Goal: Transaction & Acquisition: Purchase product/service

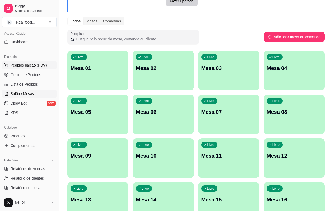
click at [31, 66] on span "Pedidos balcão (PDV)" at bounding box center [29, 64] width 36 height 5
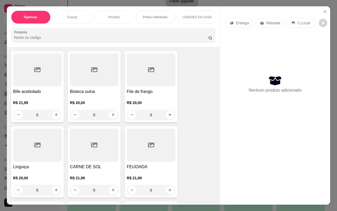
scroll to position [1382, 0]
click at [92, 89] on h4 "Bisteca suina" at bounding box center [94, 92] width 49 height 6
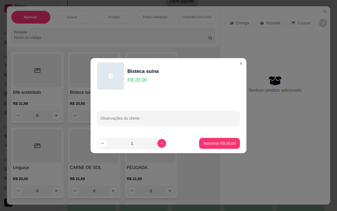
click at [92, 87] on header "Bisteca suina R$ 20,00" at bounding box center [169, 76] width 156 height 36
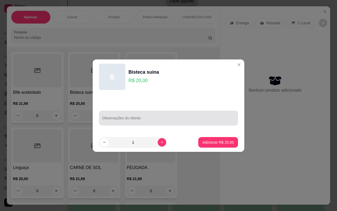
click at [153, 123] on div "Observações do cliente" at bounding box center [168, 117] width 139 height 15
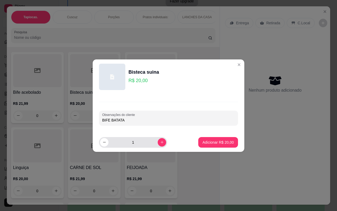
type input "BIFE BATATA"
click at [153, 143] on input "1" at bounding box center [133, 142] width 49 height 11
click at [160, 143] on icon "increase-product-quantity" at bounding box center [162, 142] width 4 height 4
type input "2"
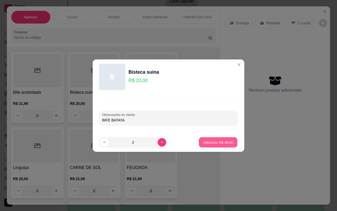
click at [221, 144] on p "Adicionar R$ 40,00" at bounding box center [218, 141] width 31 height 5
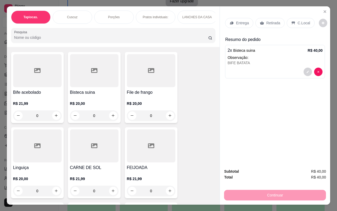
click at [276, 20] on p "Retirada" at bounding box center [274, 22] width 14 height 5
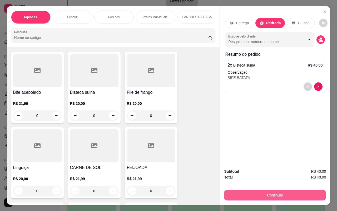
click at [282, 193] on button "Continuar" at bounding box center [275, 195] width 102 height 11
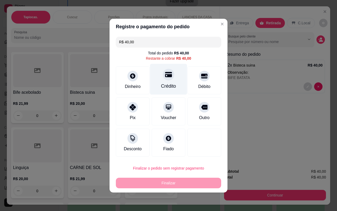
click at [166, 85] on div "Crédito" at bounding box center [168, 86] width 15 height 7
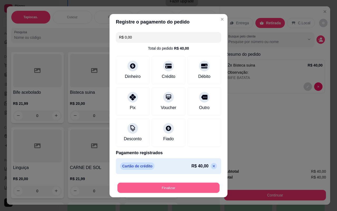
click at [171, 188] on button "Finalizar" at bounding box center [169, 187] width 102 height 10
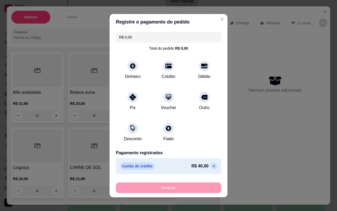
type input "-R$ 40,00"
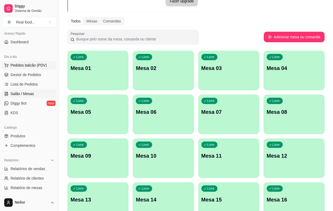
click at [36, 61] on button "Pedidos balcão (PDV)" at bounding box center [29, 65] width 55 height 8
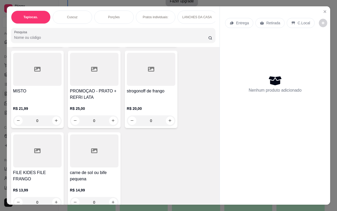
scroll to position [1797, 0]
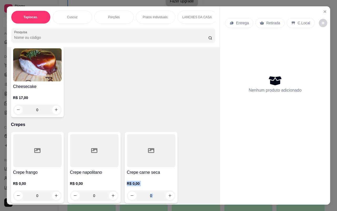
drag, startPoint x: 205, startPoint y: 202, endPoint x: 211, endPoint y: 163, distance: 38.7
click at [211, 163] on div "Item avulso Tapiocas. Tapioca tradicional R$ 9,90 0 Tapioca de frango com catup…" at bounding box center [113, 125] width 213 height 157
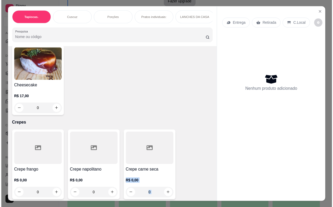
scroll to position [1598, 0]
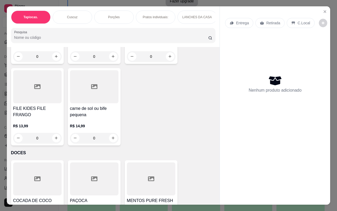
click at [49, 110] on div "FILE KIDES FILE FRANGO" at bounding box center [37, 111] width 49 height 13
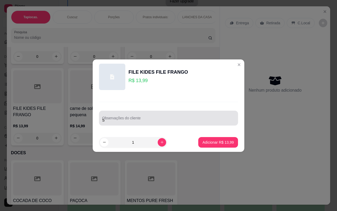
click at [114, 122] on input "S" at bounding box center [168, 119] width 133 height 5
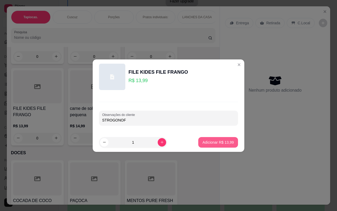
type input "STROGONOF"
click at [206, 145] on button "Adicionar R$ 13,99" at bounding box center [219, 142] width 40 height 11
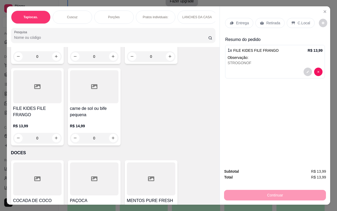
click at [270, 21] on p "Retirada" at bounding box center [274, 22] width 14 height 5
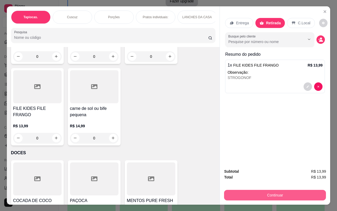
click at [273, 191] on button "Continuar" at bounding box center [275, 195] width 102 height 11
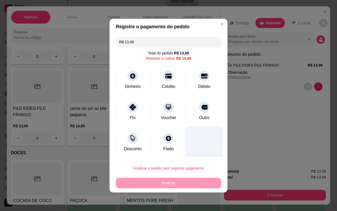
drag, startPoint x: 202, startPoint y: 81, endPoint x: 187, endPoint y: 146, distance: 66.8
click at [203, 83] on div "Débito" at bounding box center [205, 80] width 34 height 28
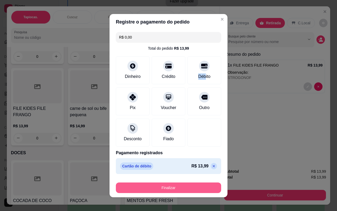
click at [174, 185] on button "Finalizar" at bounding box center [168, 187] width 105 height 11
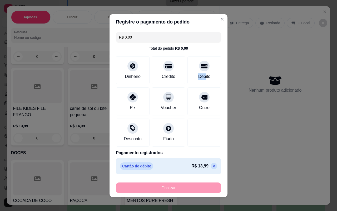
type input "-R$ 13,99"
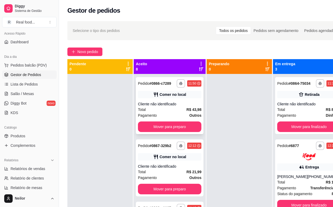
click at [169, 112] on div "Total R$ 43,98" at bounding box center [170, 110] width 64 height 6
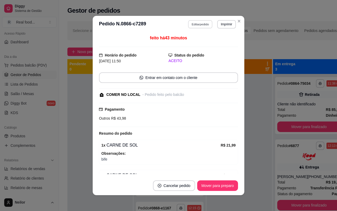
click at [196, 24] on button "Editar pedido" at bounding box center [200, 24] width 25 height 8
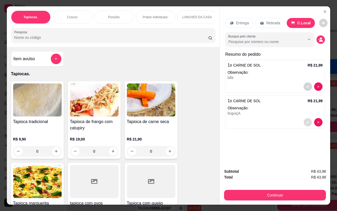
click at [304, 118] on button "decrease-product-quantity" at bounding box center [308, 122] width 8 height 8
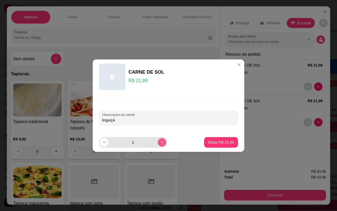
click at [159, 139] on button "increase-product-quantity" at bounding box center [162, 142] width 8 height 8
type input "2"
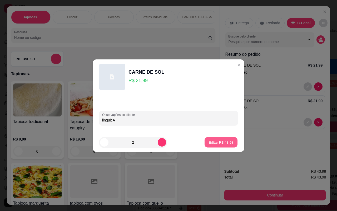
click at [212, 142] on p "Editar R$ 43,98" at bounding box center [221, 141] width 25 height 5
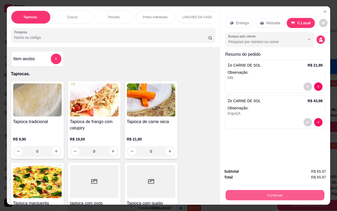
click at [280, 190] on button "Continuar" at bounding box center [275, 195] width 99 height 10
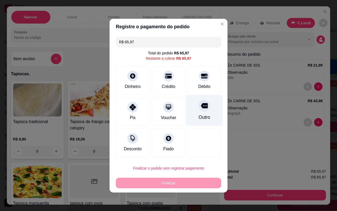
click at [209, 112] on div "Outro" at bounding box center [204, 110] width 37 height 31
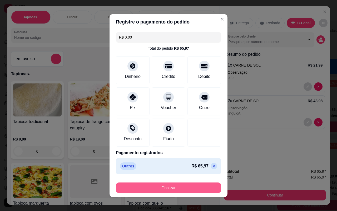
click at [189, 189] on button "Finalizar" at bounding box center [168, 187] width 105 height 11
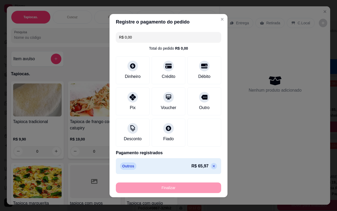
type input "-R$ 65,97"
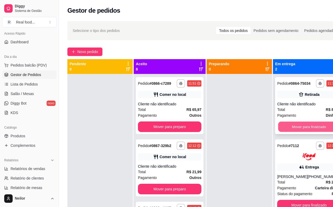
click at [297, 132] on button "Mover para finalizado" at bounding box center [310, 127] width 62 height 10
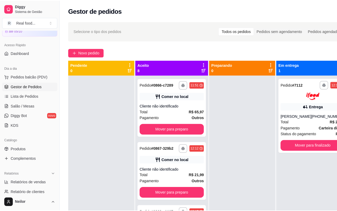
scroll to position [11, 0]
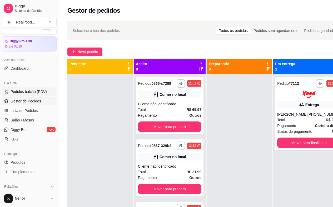
drag, startPoint x: 27, startPoint y: 87, endPoint x: 27, endPoint y: 90, distance: 2.6
click at [27, 88] on div "Dia a dia Pedidos balcão (PDV) Gestor de Pedidos Lista de Pedidos Salão / Mesas…" at bounding box center [29, 111] width 59 height 69
click at [27, 89] on span "Pedidos balcão (PDV)" at bounding box center [29, 91] width 36 height 5
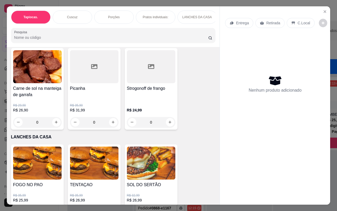
scroll to position [553, 0]
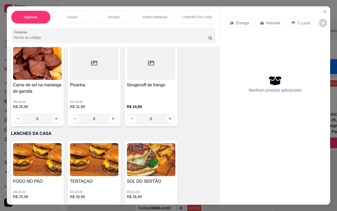
click at [221, 105] on div "Entrega Retirada C.Local Nenhum produto adicionado" at bounding box center [275, 101] width 110 height 190
drag, startPoint x: 220, startPoint y: 107, endPoint x: 211, endPoint y: 123, distance: 18.4
click at [217, 126] on div "Tapiocas. Cuscuz Porções Pratos individuais: LANCHES DA CASA Pizza's Individuai…" at bounding box center [169, 105] width 324 height 198
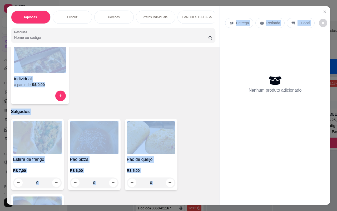
scroll to position [821, 0]
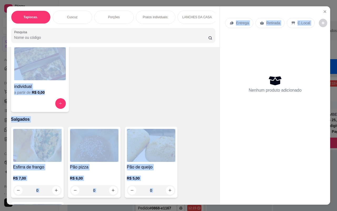
click at [166, 86] on div "individual a partir de R$ 0,00" at bounding box center [113, 78] width 205 height 68
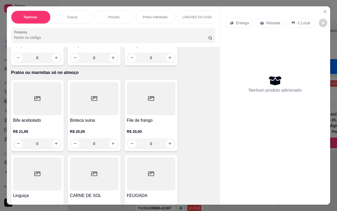
scroll to position [1348, 0]
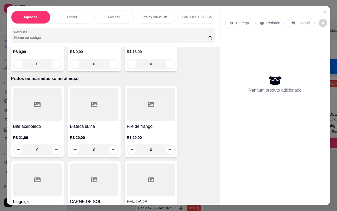
click at [43, 113] on div at bounding box center [37, 104] width 49 height 33
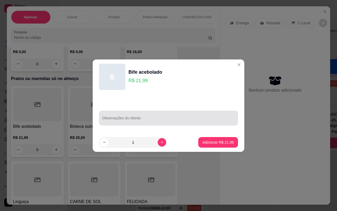
click at [150, 120] on input "Observações do cliente" at bounding box center [168, 119] width 133 height 5
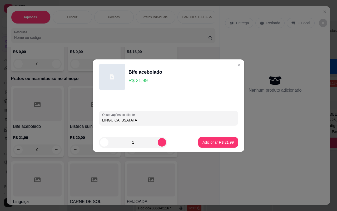
type input "LINGUIÇA BSATATA"
click at [208, 142] on p "Adicionar R$ 21,99" at bounding box center [218, 141] width 31 height 5
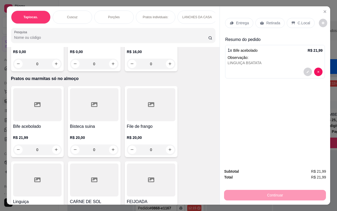
click at [272, 21] on p "Retirada" at bounding box center [274, 22] width 14 height 5
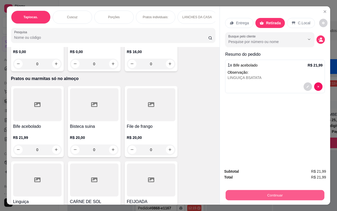
click at [283, 194] on button "Continuar" at bounding box center [275, 195] width 99 height 10
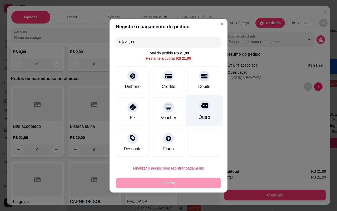
click at [199, 107] on div at bounding box center [205, 106] width 12 height 12
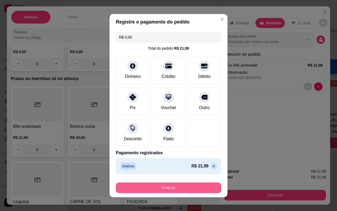
click at [185, 182] on div "Finalizar" at bounding box center [168, 187] width 105 height 11
click at [173, 192] on button "Finalizar" at bounding box center [168, 187] width 105 height 11
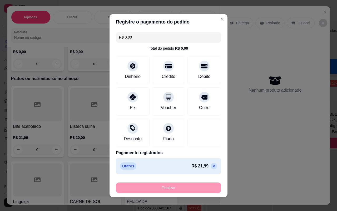
type input "-R$ 21,99"
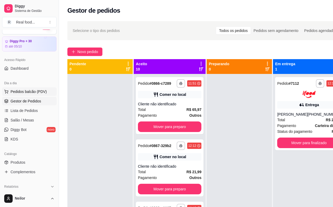
click at [35, 88] on button "Pedidos balcão (PDV)" at bounding box center [29, 91] width 55 height 8
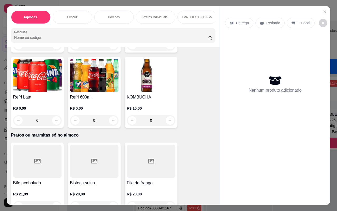
scroll to position [1318, 0]
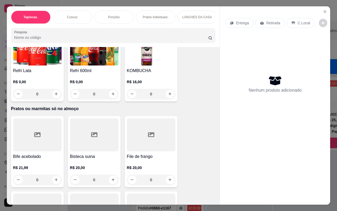
click at [103, 146] on div at bounding box center [94, 134] width 49 height 33
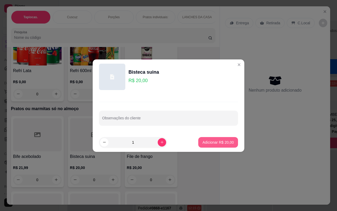
click at [216, 141] on p "Adicionar R$ 20,00" at bounding box center [218, 141] width 31 height 5
type input "1"
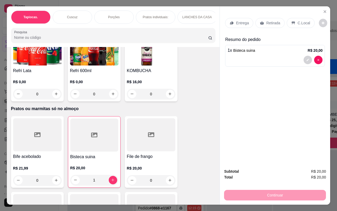
click at [274, 20] on p "Retirada" at bounding box center [274, 22] width 14 height 5
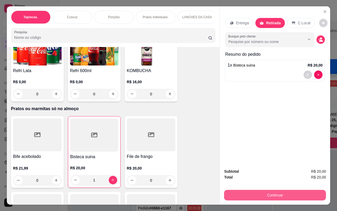
click at [278, 194] on button "Continuar" at bounding box center [275, 195] width 102 height 11
click at [277, 192] on button "Continuar" at bounding box center [275, 195] width 99 height 10
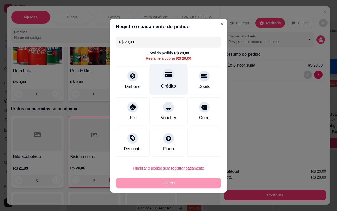
click at [169, 84] on div "Crédito" at bounding box center [168, 86] width 15 height 7
type input "R$ 0,00"
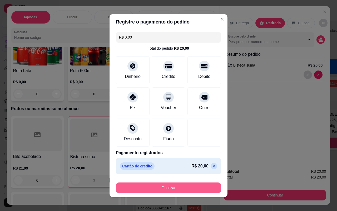
click at [174, 190] on button "Finalizar" at bounding box center [168, 187] width 105 height 11
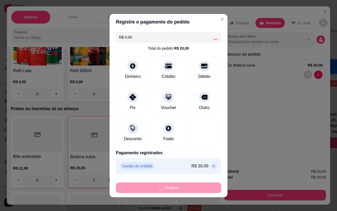
type input "0"
type input "-R$ 20,00"
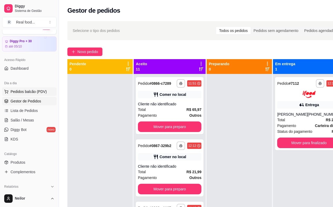
click at [27, 90] on span "Pedidos balcão (PDV)" at bounding box center [29, 91] width 36 height 5
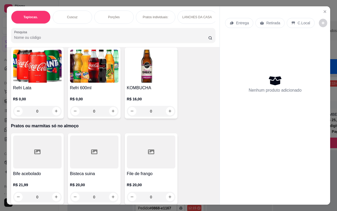
scroll to position [1292, 0]
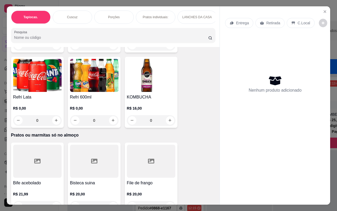
click at [29, 167] on div at bounding box center [37, 160] width 49 height 33
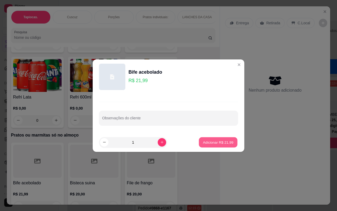
click at [205, 142] on p "Adicionar R$ 21,99" at bounding box center [218, 141] width 31 height 5
type input "1"
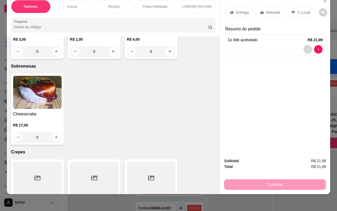
scroll to position [1693, 0]
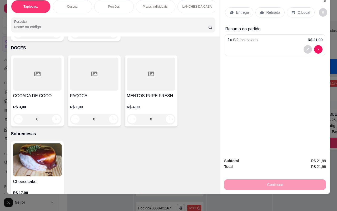
click at [44, 93] on h4 "COCADA DE COCO" at bounding box center [37, 96] width 49 height 6
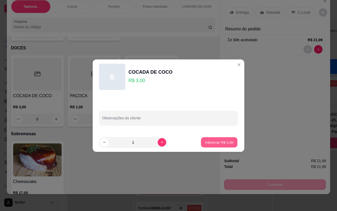
click at [215, 145] on button "Adicionar R$ 3,00" at bounding box center [219, 142] width 37 height 10
type input "1"
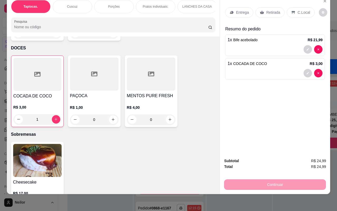
click at [276, 10] on p "Retirada" at bounding box center [274, 12] width 14 height 5
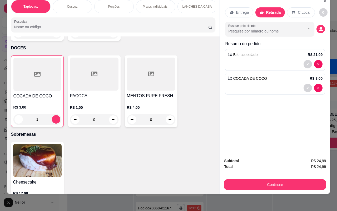
click at [292, 11] on div "C.Local" at bounding box center [301, 12] width 28 height 10
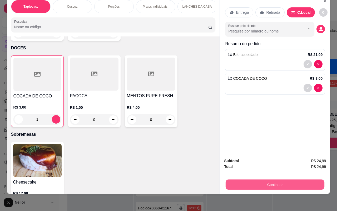
click at [260, 179] on button "Continuar" at bounding box center [275, 184] width 99 height 10
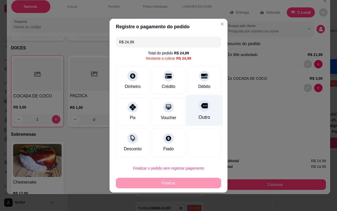
click at [205, 102] on div at bounding box center [205, 106] width 12 height 12
type input "R$ 0,00"
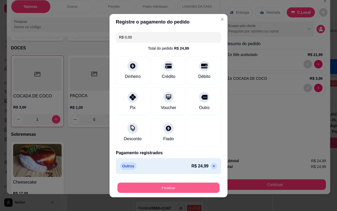
click at [177, 184] on button "Finalizar" at bounding box center [169, 187] width 102 height 10
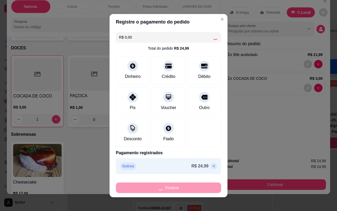
type input "0"
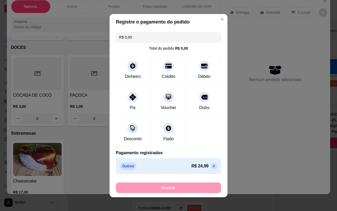
type input "-R$ 24,99"
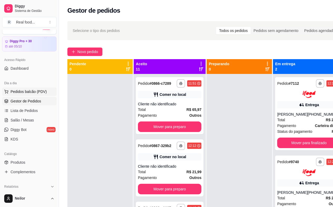
click at [24, 90] on span "Pedidos balcão (PDV)" at bounding box center [29, 91] width 36 height 5
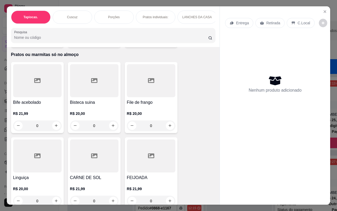
scroll to position [1332, 0]
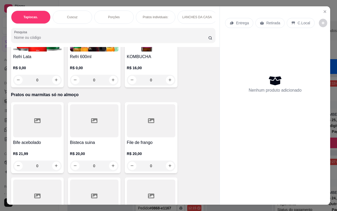
click at [147, 139] on h4 "File de frango" at bounding box center [151, 142] width 49 height 6
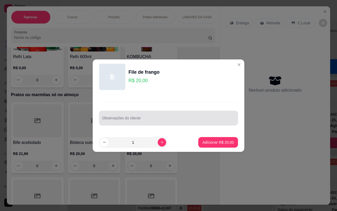
click at [132, 118] on input "Observações do cliente" at bounding box center [168, 119] width 133 height 5
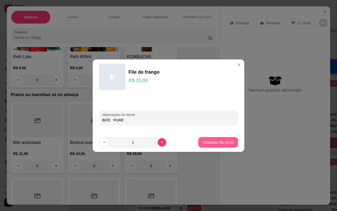
type input "BIFE PURE"
click at [211, 142] on p "Adicionar R$ 20,00" at bounding box center [218, 141] width 31 height 5
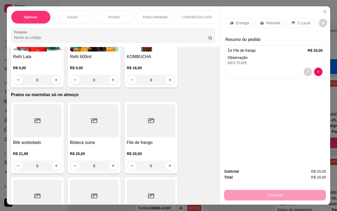
click at [273, 22] on p "Retirada" at bounding box center [274, 22] width 14 height 5
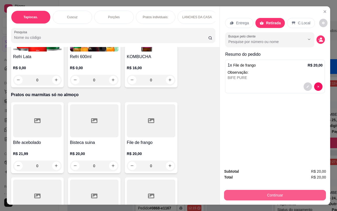
click at [275, 191] on button "Continuar" at bounding box center [275, 195] width 102 height 11
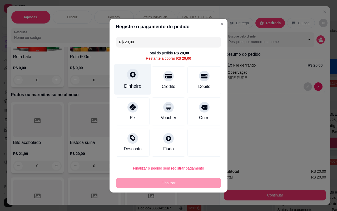
click at [133, 86] on div "Dinheiro" at bounding box center [132, 86] width 17 height 7
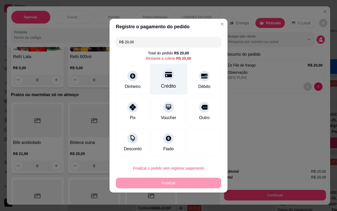
click at [162, 82] on div "Crédito" at bounding box center [168, 79] width 37 height 31
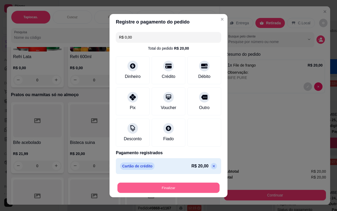
click at [180, 188] on button "Finalizar" at bounding box center [169, 187] width 102 height 10
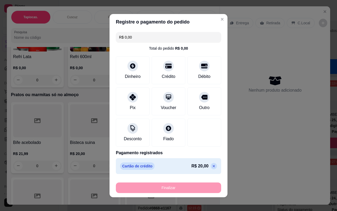
type input "-R$ 20,00"
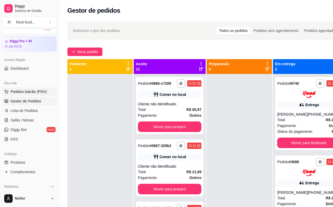
click at [19, 91] on span "Pedidos balcão (PDV)" at bounding box center [29, 91] width 36 height 5
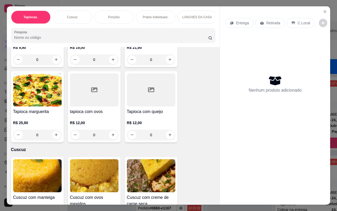
scroll to position [79, 0]
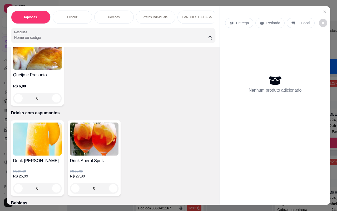
click at [213, 137] on div "Item avulso Tapiocas. Tapioca tradicional R$ 9,90 0 Tapioca de frango com catup…" at bounding box center [113, 125] width 213 height 157
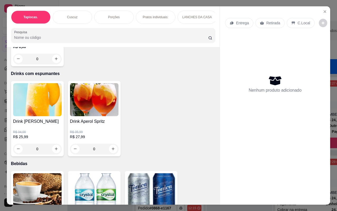
click at [210, 141] on div "Item avulso Tapiocas. Tapioca tradicional R$ 9,90 0 Tapioca de frango com catup…" at bounding box center [113, 125] width 213 height 157
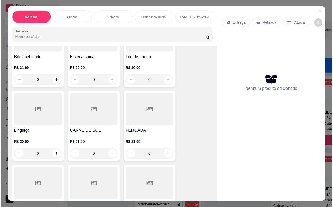
scroll to position [1396, 0]
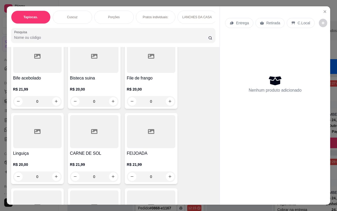
click at [33, 81] on div "R$ 21,99 0" at bounding box center [37, 93] width 49 height 25
click at [26, 66] on div at bounding box center [37, 56] width 49 height 33
click at [35, 81] on div "R$ 21,99 0" at bounding box center [37, 93] width 49 height 25
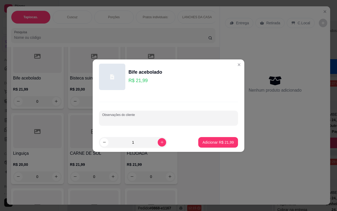
click at [139, 120] on input "Observações do cliente" at bounding box center [168, 119] width 133 height 5
type input "C DE SOL"
click at [215, 142] on p "Adicionar R$ 21,99" at bounding box center [218, 141] width 31 height 5
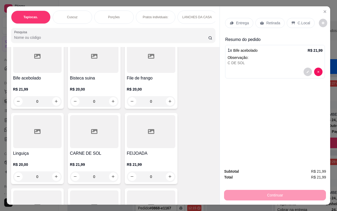
click at [144, 86] on p "R$ 20,00" at bounding box center [151, 88] width 49 height 5
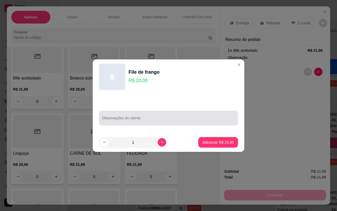
click at [128, 116] on div at bounding box center [168, 118] width 133 height 11
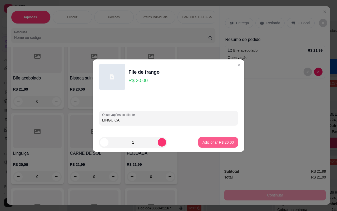
type input "LINGUIÇA"
click at [212, 143] on p "Adicionar R$ 20,00" at bounding box center [218, 141] width 31 height 5
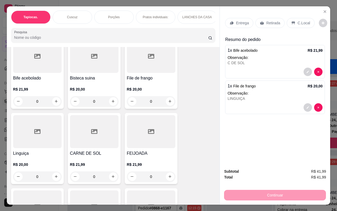
click at [300, 22] on p "C.Local" at bounding box center [304, 22] width 12 height 5
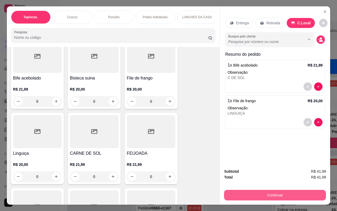
click at [283, 190] on button "Continuar" at bounding box center [275, 195] width 102 height 11
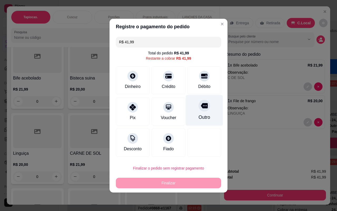
click at [201, 111] on div at bounding box center [205, 106] width 12 height 12
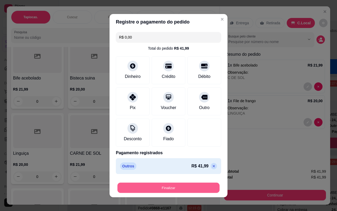
click at [182, 182] on button "Finalizar" at bounding box center [169, 187] width 102 height 10
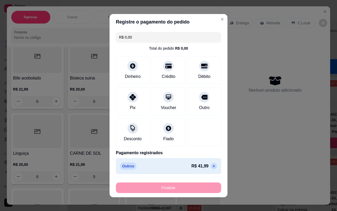
type input "-R$ 41,99"
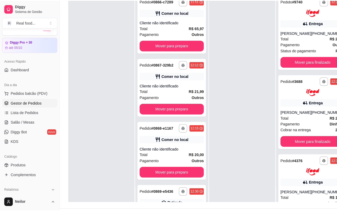
scroll to position [58, 0]
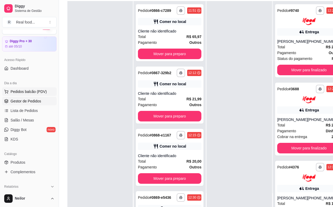
click at [27, 90] on span "Pedidos balcão (PDV)" at bounding box center [29, 91] width 36 height 5
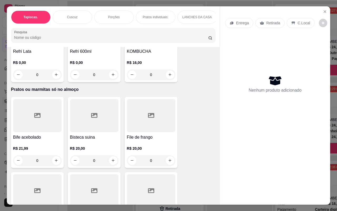
scroll to position [1327, 0]
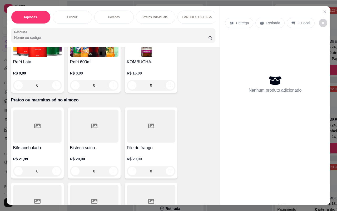
click at [159, 144] on h4 "File de frango" at bounding box center [151, 147] width 49 height 6
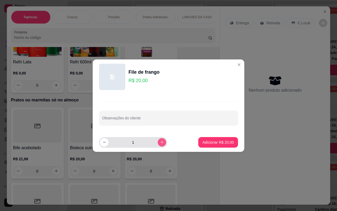
click at [160, 140] on icon "increase-product-quantity" at bounding box center [162, 142] width 4 height 4
click at [105, 142] on icon "decrease-product-quantity" at bounding box center [105, 142] width 4 height 4
type input "2"
click at [205, 142] on p "Adicionar R$ 40,00" at bounding box center [218, 141] width 31 height 5
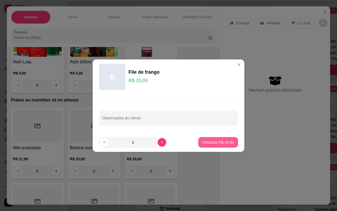
type input "2"
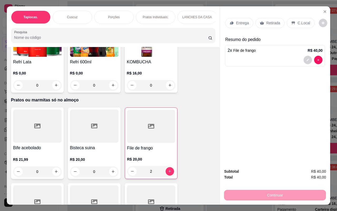
click at [278, 19] on div "Retirada" at bounding box center [270, 23] width 29 height 10
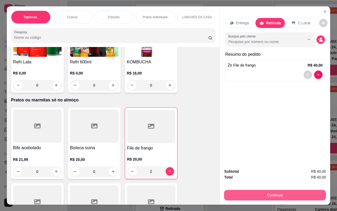
click at [278, 193] on button "Continuar" at bounding box center [275, 195] width 102 height 11
click at [274, 193] on button "Continuar" at bounding box center [275, 195] width 102 height 11
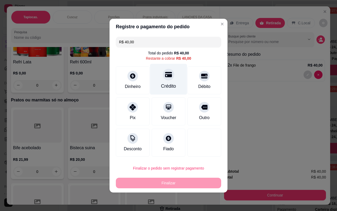
click at [172, 80] on div "Crédito" at bounding box center [168, 79] width 37 height 31
type input "R$ 0,00"
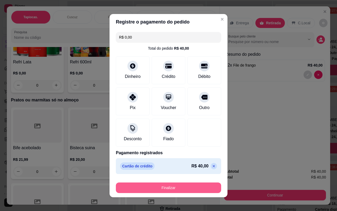
click at [159, 186] on button "Finalizar" at bounding box center [168, 187] width 105 height 11
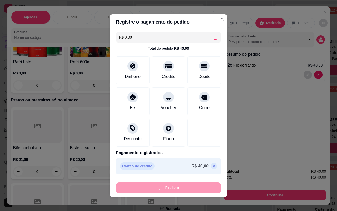
type input "0"
type input "-R$ 40,00"
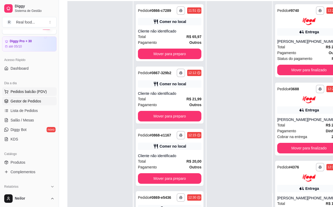
click at [18, 90] on span "Pedidos balcão (PDV)" at bounding box center [29, 91] width 36 height 5
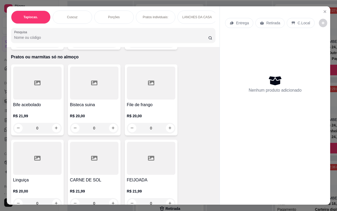
scroll to position [1380, 0]
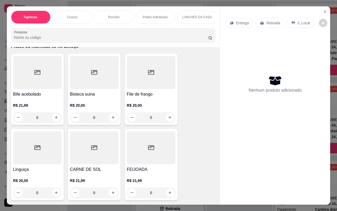
click at [204, 164] on div "Bife acebolado R$ 21,99 0 Bisteca suina R$ 20,00 0 File de frango R$ 20,00 0 Li…" at bounding box center [113, 208] width 205 height 309
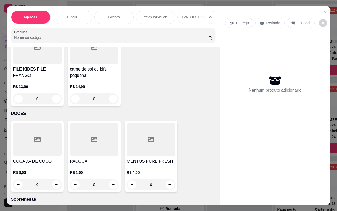
scroll to position [1644, 0]
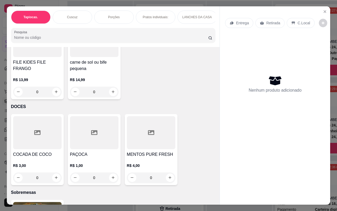
click at [43, 77] on p "R$ 13,99" at bounding box center [37, 79] width 49 height 5
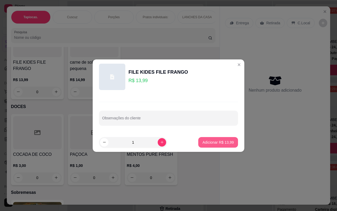
click at [209, 142] on p "Adicionar R$ 13,99" at bounding box center [218, 141] width 31 height 5
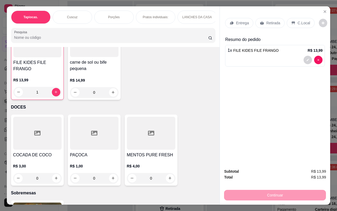
type input "1"
click at [101, 77] on p "R$ 14,99" at bounding box center [94, 79] width 49 height 5
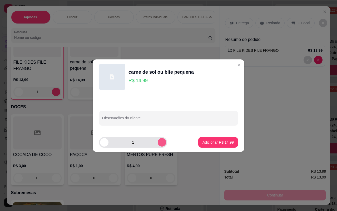
click at [161, 142] on icon "increase-product-quantity" at bounding box center [162, 142] width 3 height 3
type input "2"
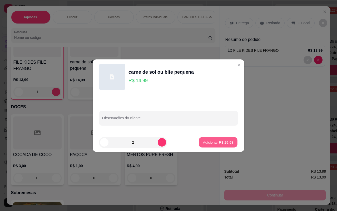
click at [209, 140] on p "Adicionar R$ 29,98" at bounding box center [218, 141] width 31 height 5
type input "2"
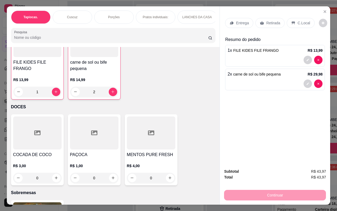
click at [268, 22] on p "Retirada" at bounding box center [274, 22] width 14 height 5
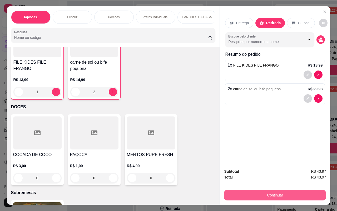
click at [265, 190] on button "Continuar" at bounding box center [275, 195] width 102 height 11
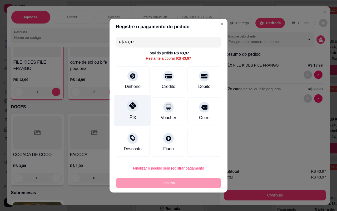
click at [130, 111] on div "Pix" at bounding box center [132, 110] width 37 height 31
type input "R$ 0,00"
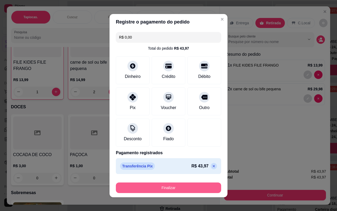
click at [171, 185] on button "Finalizar" at bounding box center [168, 187] width 105 height 11
click at [171, 185] on div "Finalizar" at bounding box center [168, 187] width 105 height 11
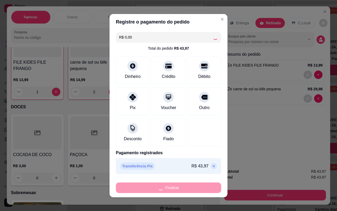
type input "0"
type input "-R$ 43,97"
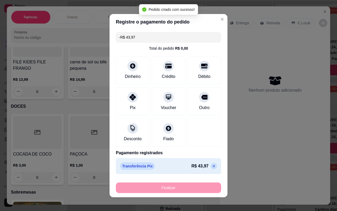
scroll to position [1644, 0]
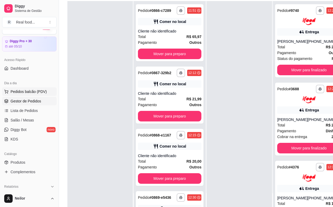
click at [20, 88] on button "Pedidos balcão (PDV)" at bounding box center [29, 91] width 55 height 8
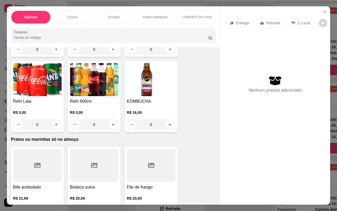
scroll to position [1316, 0]
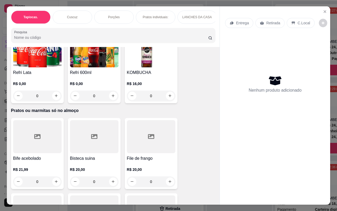
click at [43, 142] on div at bounding box center [37, 136] width 49 height 33
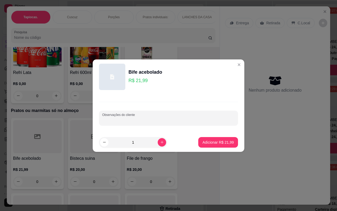
click at [163, 119] on input "Observações do cliente" at bounding box center [168, 119] width 133 height 5
click at [160, 143] on icon "increase-product-quantity" at bounding box center [162, 142] width 4 height 4
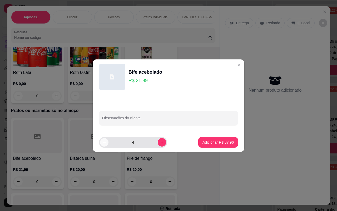
click at [103, 138] on button "decrease-product-quantity" at bounding box center [104, 142] width 8 height 8
click at [160, 141] on button "increase-product-quantity" at bounding box center [162, 142] width 8 height 8
type input "3"
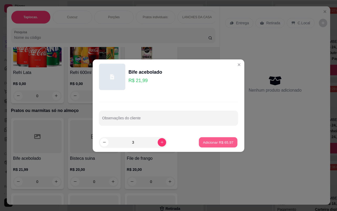
click at [204, 142] on p "Adicionar R$ 65,97" at bounding box center [218, 141] width 31 height 5
type input "3"
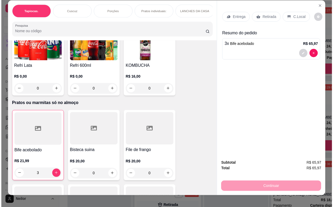
scroll to position [0, 0]
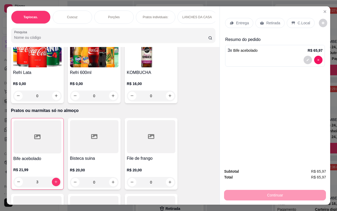
click at [269, 20] on p "Retirada" at bounding box center [274, 22] width 14 height 5
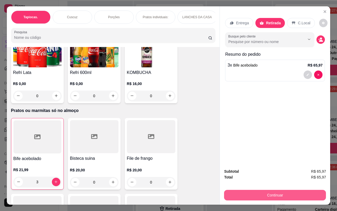
click at [268, 190] on button "Continuar" at bounding box center [275, 195] width 102 height 11
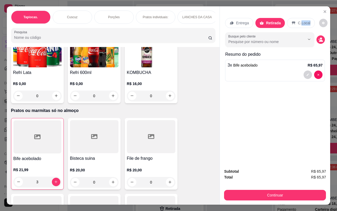
click at [301, 21] on p "C.Local" at bounding box center [304, 22] width 12 height 5
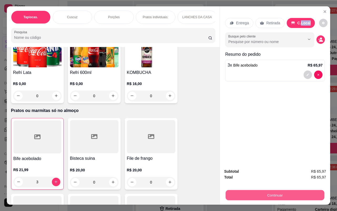
click at [270, 191] on button "Continuar" at bounding box center [275, 195] width 99 height 10
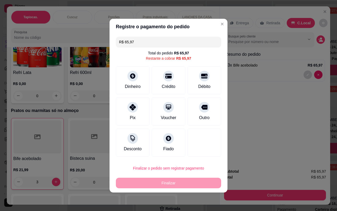
drag, startPoint x: 203, startPoint y: 114, endPoint x: 202, endPoint y: 117, distance: 3.6
click at [203, 114] on div "Outro" at bounding box center [204, 117] width 11 height 6
type input "R$ 0,00"
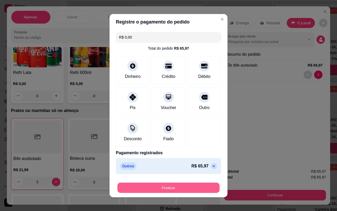
click at [158, 190] on button "Finalizar" at bounding box center [169, 187] width 102 height 10
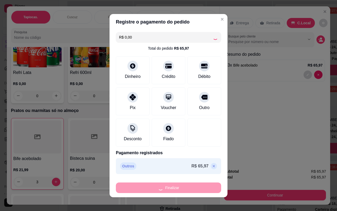
type input "0"
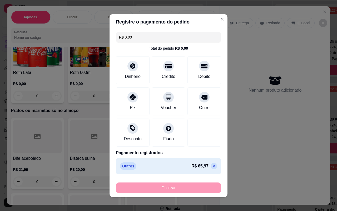
type input "-R$ 65,97"
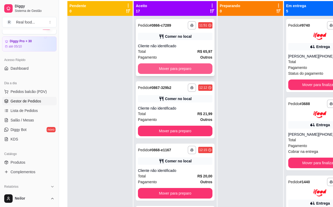
click at [167, 73] on button "Mover para preparo" at bounding box center [175, 68] width 75 height 11
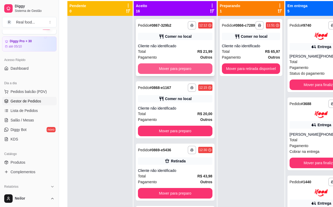
click at [163, 73] on button "Mover para preparo" at bounding box center [175, 68] width 75 height 11
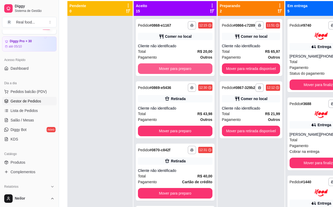
click at [163, 73] on button "Mover para preparo" at bounding box center [175, 68] width 75 height 11
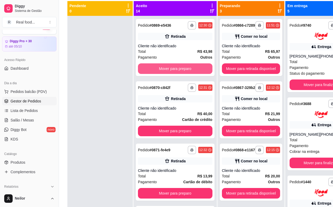
click at [163, 73] on button "Mover para preparo" at bounding box center [175, 68] width 75 height 11
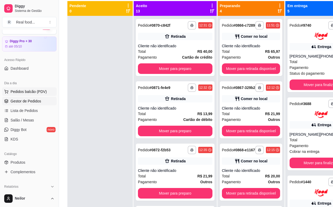
click at [27, 93] on span "Pedidos balcão (PDV)" at bounding box center [29, 91] width 36 height 5
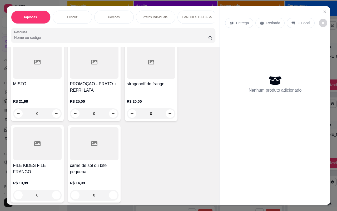
scroll to position [1566, 0]
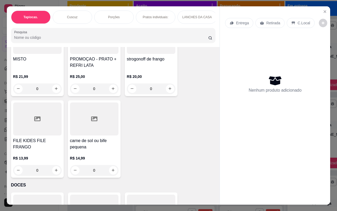
click at [221, 176] on div "Entrega Retirada C.Local Nenhum produto adicionado" at bounding box center [275, 101] width 110 height 190
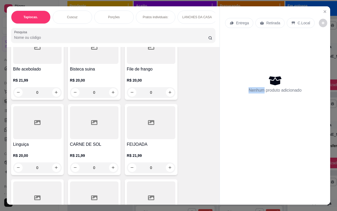
scroll to position [1697, 0]
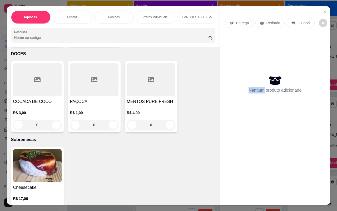
click at [220, 191] on div "Entrega Retirada C.Local Nenhum produto adicionado" at bounding box center [275, 101] width 110 height 190
drag, startPoint x: 219, startPoint y: 180, endPoint x: 219, endPoint y: 175, distance: 5.1
click at [220, 177] on div "Entrega Retirada C.Local Nenhum produto adicionado" at bounding box center [275, 101] width 110 height 190
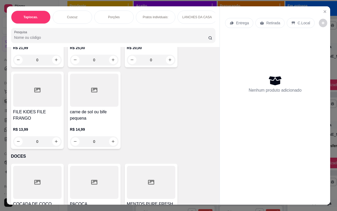
scroll to position [1577, 0]
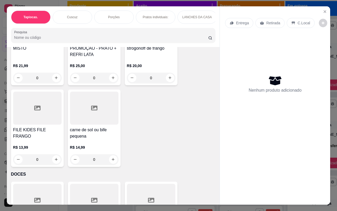
click at [220, 173] on div "Entrega Retirada C.Local Nenhum produto adicionado" at bounding box center [275, 101] width 110 height 190
click at [94, 122] on div "carne de sol ou bife pequena R$ 14,99 0" at bounding box center [94, 127] width 53 height 77
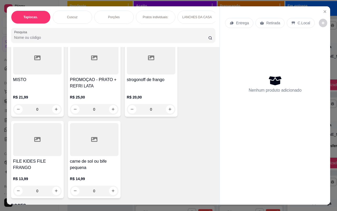
scroll to position [1471, 0]
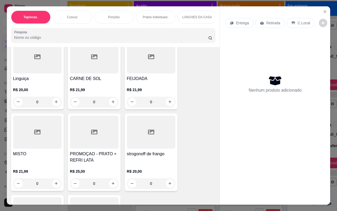
click at [98, 82] on div "R$ 21,99 0" at bounding box center [94, 94] width 49 height 25
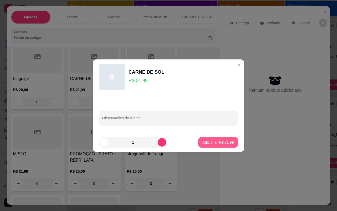
click at [211, 142] on p "Adicionar R$ 21,99" at bounding box center [218, 141] width 31 height 5
type input "1"
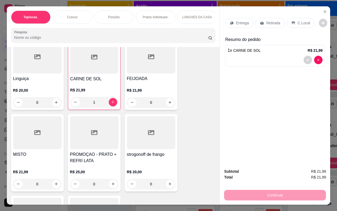
click at [302, 20] on p "C.Local" at bounding box center [304, 22] width 12 height 5
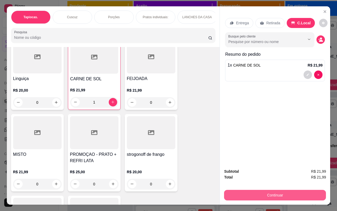
click at [275, 193] on button "Continuar" at bounding box center [275, 195] width 102 height 11
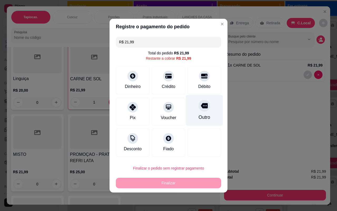
click at [202, 106] on icon at bounding box center [204, 105] width 7 height 5
type input "R$ 0,00"
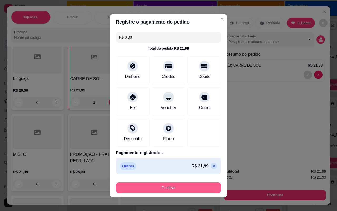
click at [172, 188] on button "Finalizar" at bounding box center [168, 187] width 105 height 11
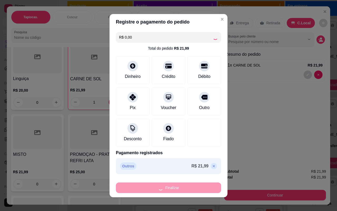
type input "0"
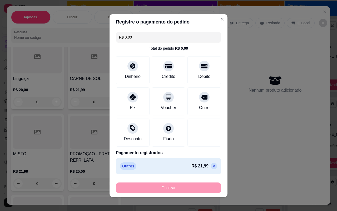
type input "-R$ 21,99"
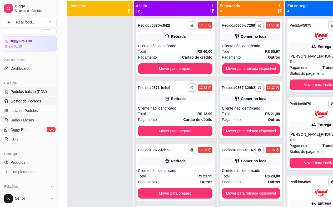
click at [24, 92] on span "Pedidos balcão (PDV)" at bounding box center [29, 91] width 36 height 5
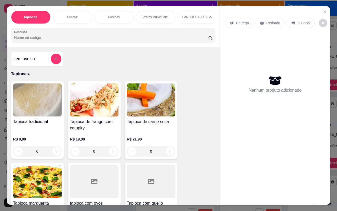
drag, startPoint x: 219, startPoint y: 61, endPoint x: 217, endPoint y: 83, distance: 21.7
click at [216, 118] on div "Tapiocas. Cuscuz Porções Pratos individuais: LANCHES DA CASA Pizza's Individuai…" at bounding box center [169, 105] width 324 height 198
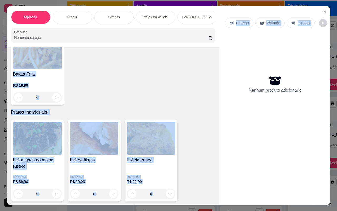
scroll to position [317, 0]
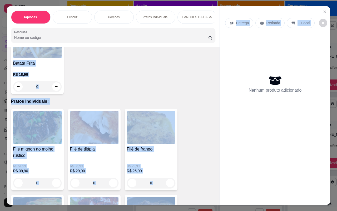
click at [198, 97] on div "Item avulso Tapiocas. Tapioca tradicional R$ 9,90 0 Tapioca de frango com catup…" at bounding box center [113, 125] width 213 height 157
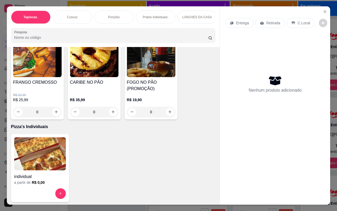
scroll to position [988, 0]
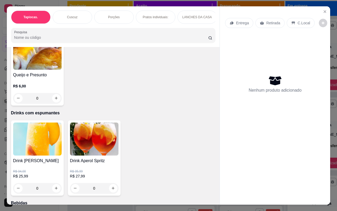
drag, startPoint x: 223, startPoint y: 134, endPoint x: 221, endPoint y: 143, distance: 8.8
click at [221, 143] on div "Entrega Retirada C.Local Nenhum produto adicionado" at bounding box center [275, 101] width 110 height 190
click at [220, 148] on div "Entrega Retirada C.Local Nenhum produto adicionado" at bounding box center [275, 101] width 110 height 190
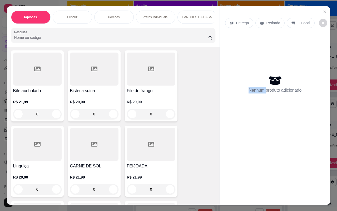
scroll to position [1370, 0]
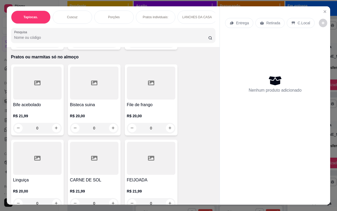
click at [37, 94] on div at bounding box center [37, 82] width 49 height 33
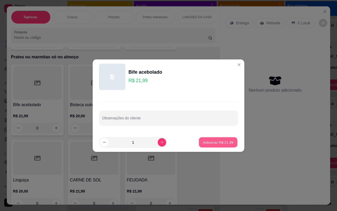
click at [207, 139] on p "Adicionar R$ 21,99" at bounding box center [218, 141] width 31 height 5
type input "1"
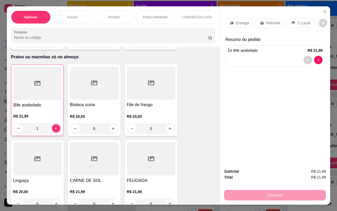
click at [108, 101] on h4 "Bisteca suina" at bounding box center [94, 104] width 49 height 6
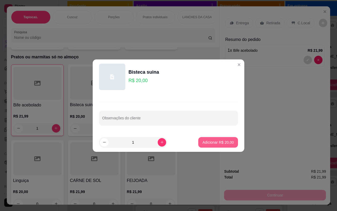
click at [210, 141] on p "Adicionar R$ 20,00" at bounding box center [218, 141] width 31 height 5
type input "1"
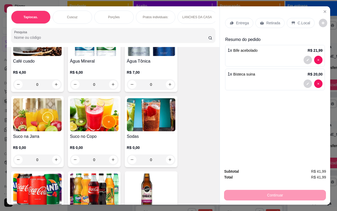
scroll to position [1156, 0]
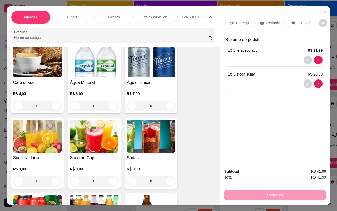
click at [108, 195] on img at bounding box center [94, 211] width 49 height 33
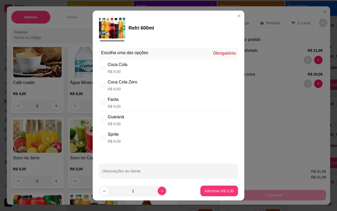
click at [116, 119] on div "Guaraná" at bounding box center [116, 117] width 16 height 6
radio input "true"
click at [210, 191] on p "Adicionar R$ 9,00" at bounding box center [219, 190] width 29 height 5
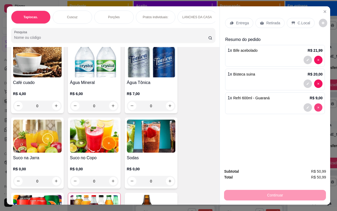
type input "0"
click at [79, 148] on div "Suco no Copo R$ 0,00 0" at bounding box center [94, 152] width 53 height 71
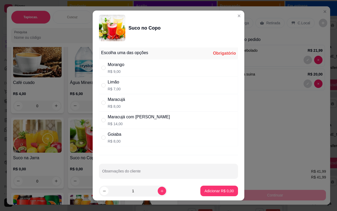
click at [109, 104] on p "R$ 8,00" at bounding box center [116, 106] width 17 height 5
radio input "true"
click at [209, 191] on p "Adicionar R$ 8,00" at bounding box center [219, 190] width 29 height 5
type input "1"
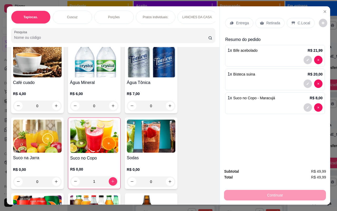
click at [113, 177] on div "1" at bounding box center [94, 181] width 48 height 11
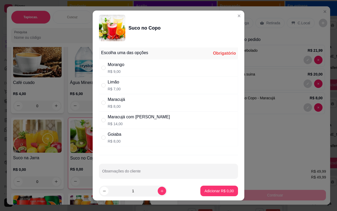
click at [117, 100] on div "Maracujá" at bounding box center [116, 99] width 17 height 6
radio input "true"
click at [206, 186] on button "Adicionar R$ 8,00" at bounding box center [220, 190] width 38 height 11
type input "2"
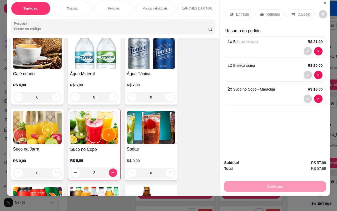
scroll to position [13, 0]
